Goal: Answer question/provide support

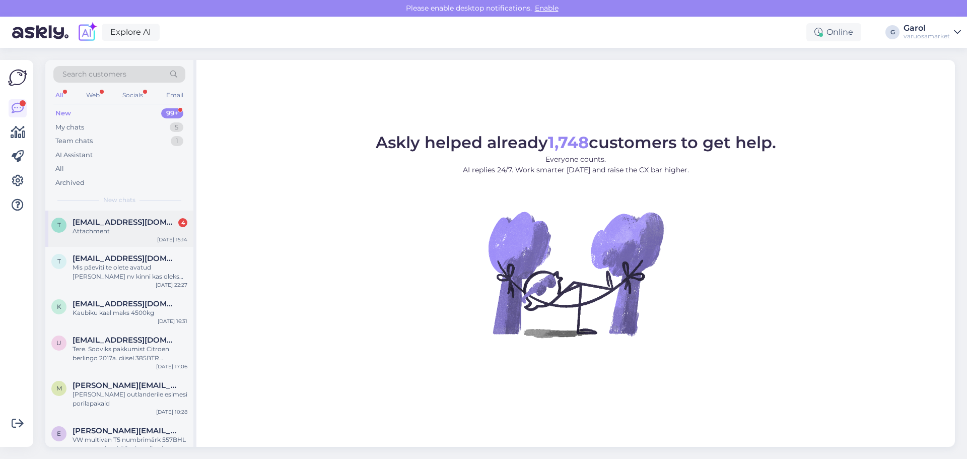
click at [114, 230] on div "Attachment" at bounding box center [130, 231] width 115 height 9
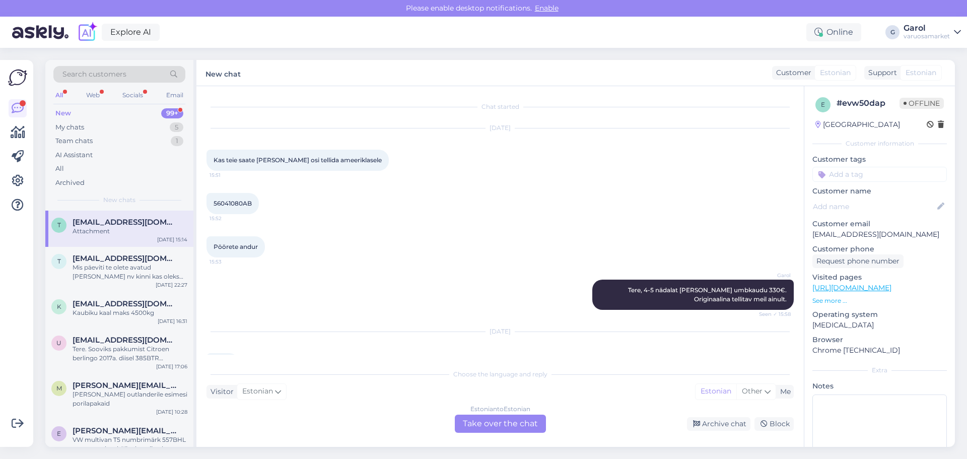
scroll to position [190, 0]
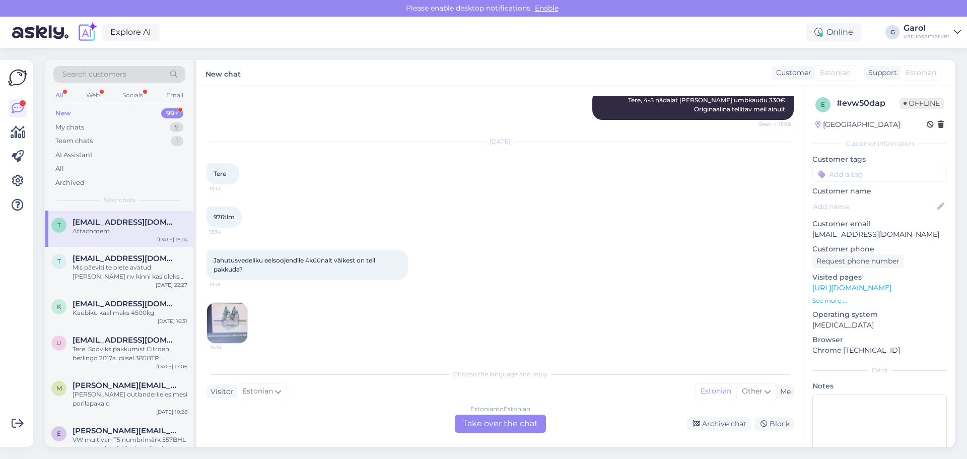
click at [234, 320] on img at bounding box center [227, 323] width 40 height 40
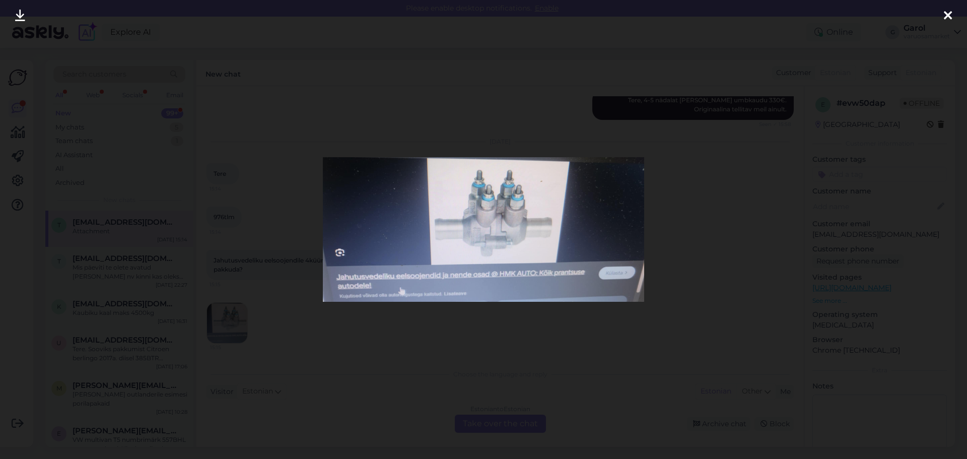
click at [943, 16] on div at bounding box center [948, 16] width 20 height 32
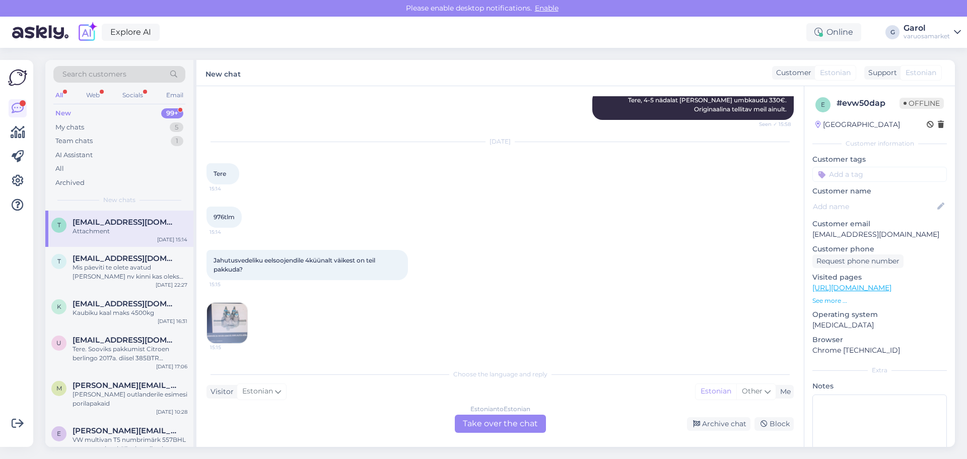
click at [500, 419] on div "Estonian to Estonian Take over the chat" at bounding box center [500, 424] width 91 height 18
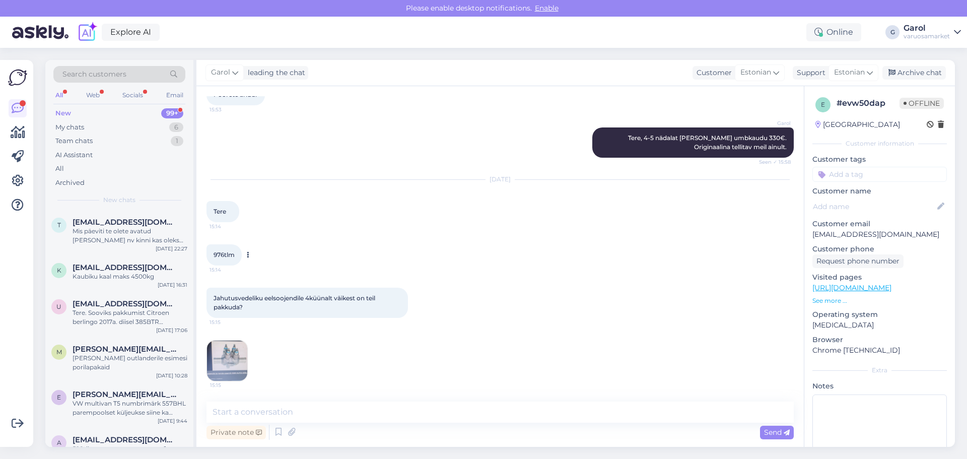
click at [219, 254] on span "976tlm" at bounding box center [224, 255] width 21 height 8
copy div "976tlm 15:14"
click at [407, 410] on textarea at bounding box center [500, 411] width 587 height 21
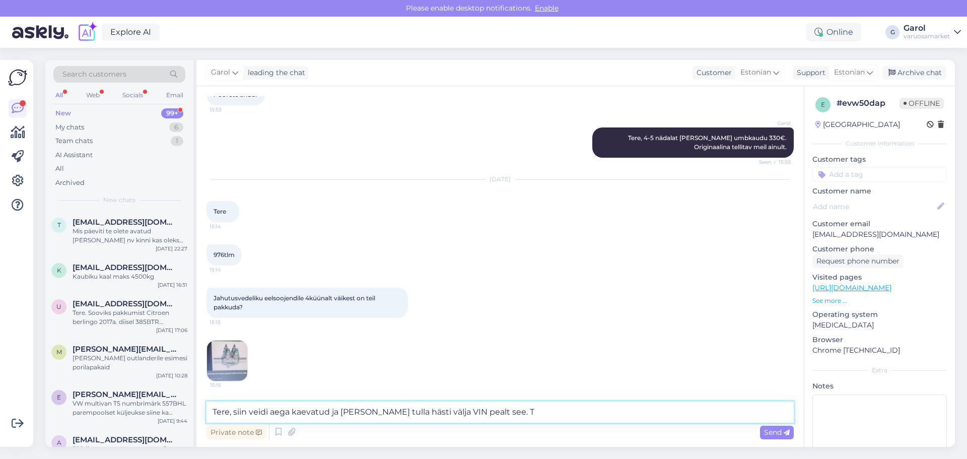
type textarea "Tere, siin veidi aega kaevatud ja [PERSON_NAME] tulla hästi välja VIN pealt see."
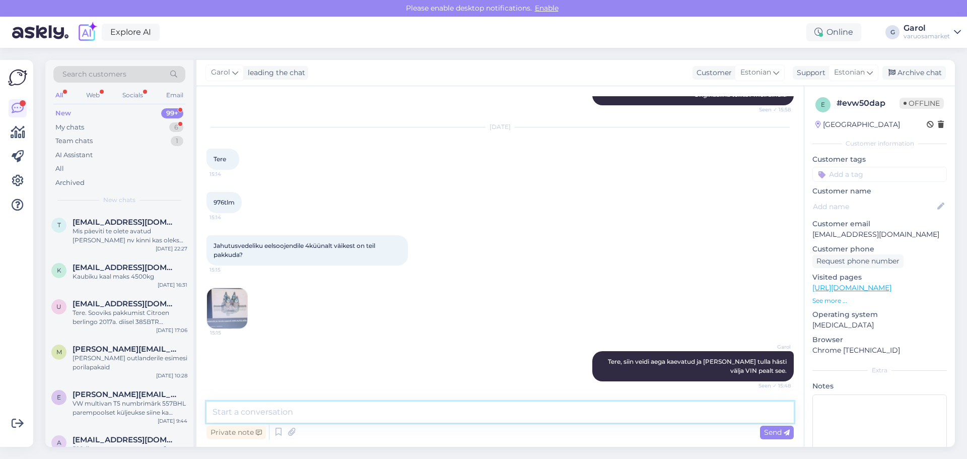
scroll to position [248, 0]
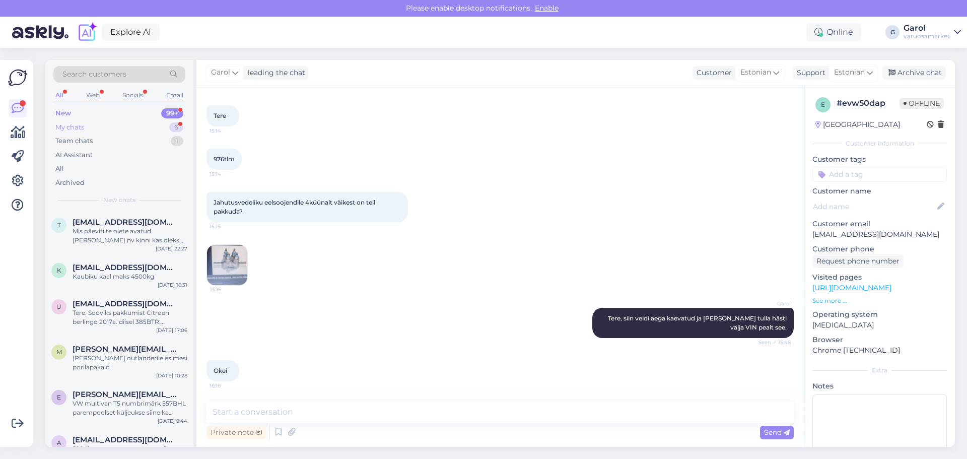
click at [148, 130] on div "My chats 6" at bounding box center [119, 127] width 132 height 14
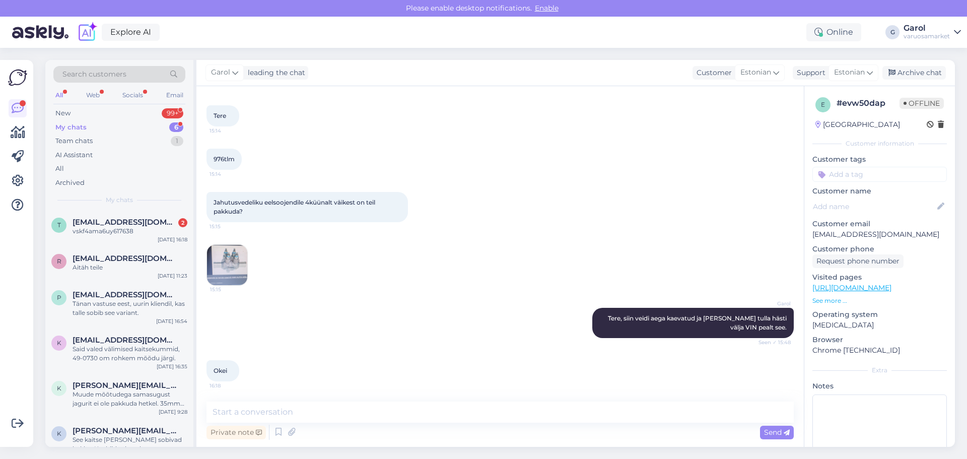
scroll to position [291, 0]
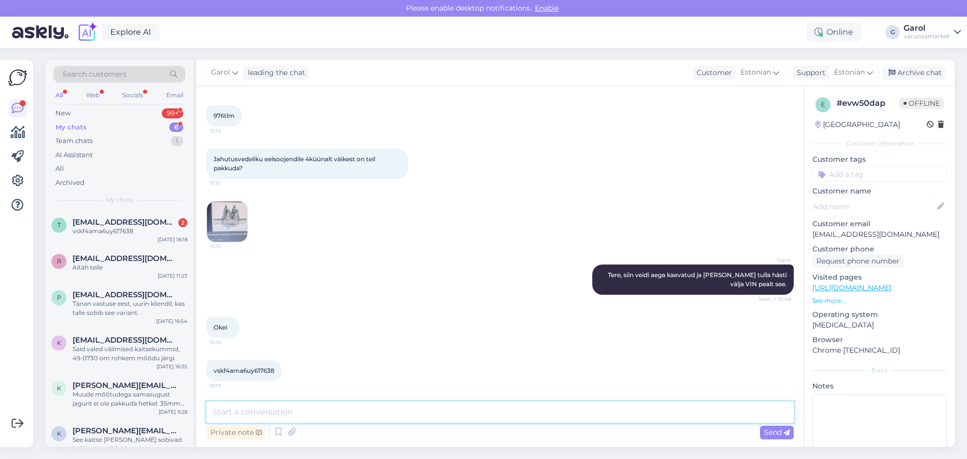
click at [345, 416] on textarea at bounding box center [500, 411] width 587 height 21
type textarea "VIN oli algselt juba olemas. Detaili ennast ei [PERSON_NAME]."
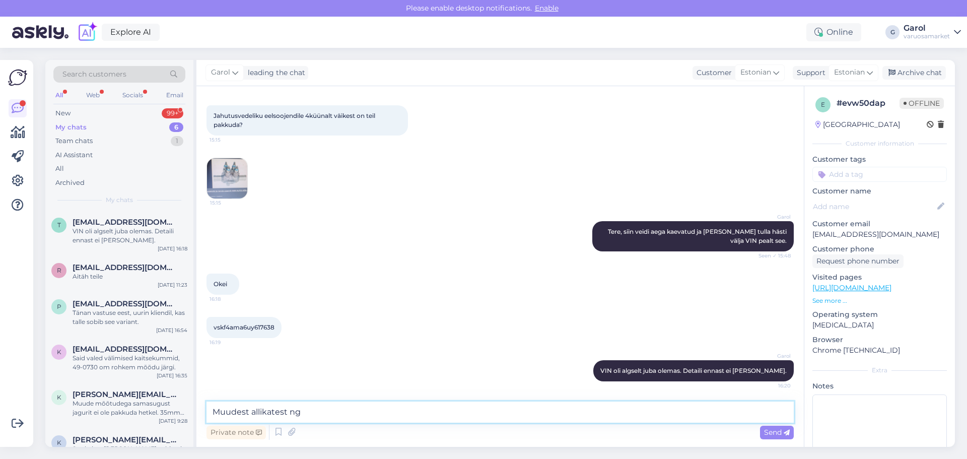
type textarea "Muudest allikatest n"
paste textarea "8200945828"
type textarea "Detaili OE võiks olla ehk 8200945828, aga jooniselt midagi sellega välja [PERSO…"
